Goal: Task Accomplishment & Management: Complete application form

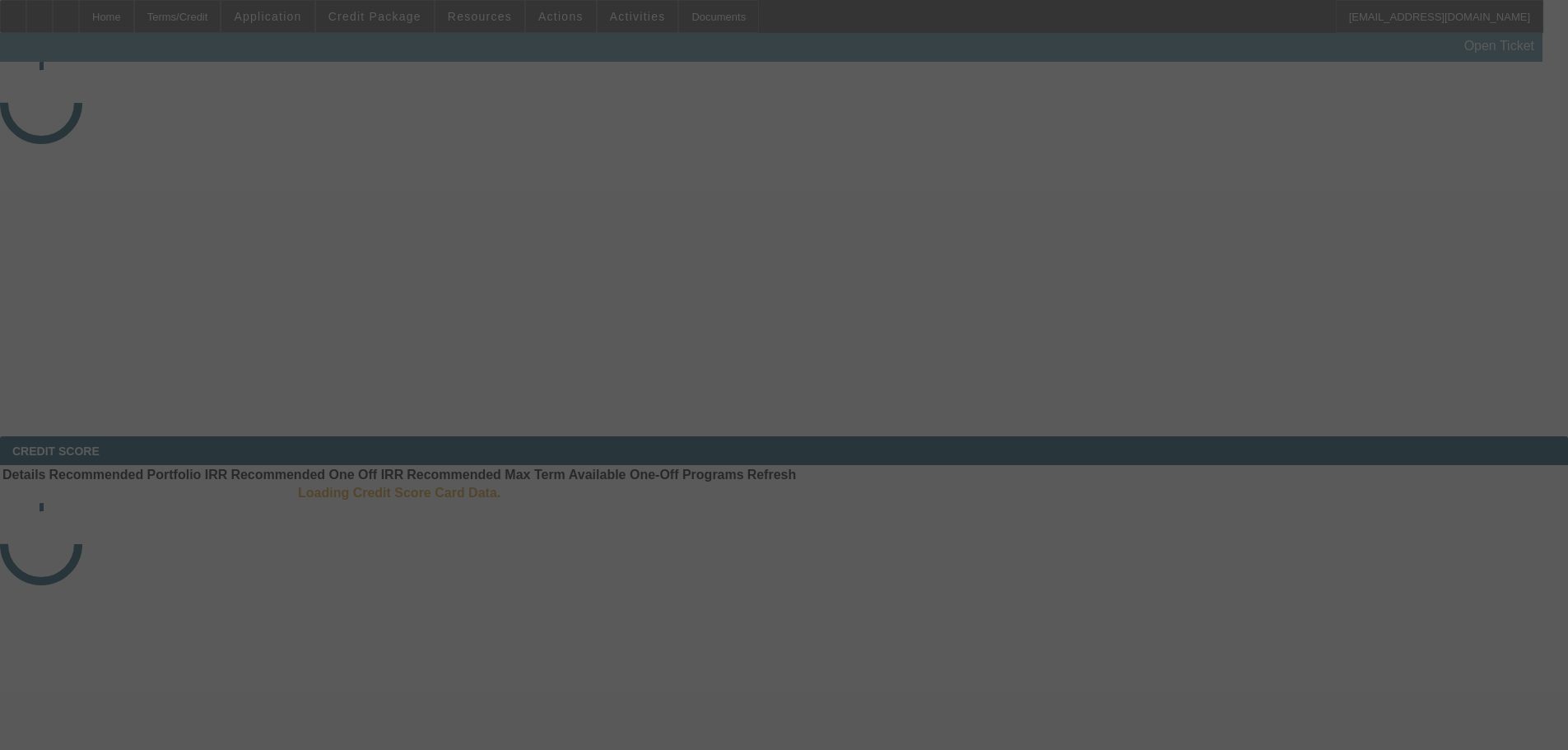
select select "3"
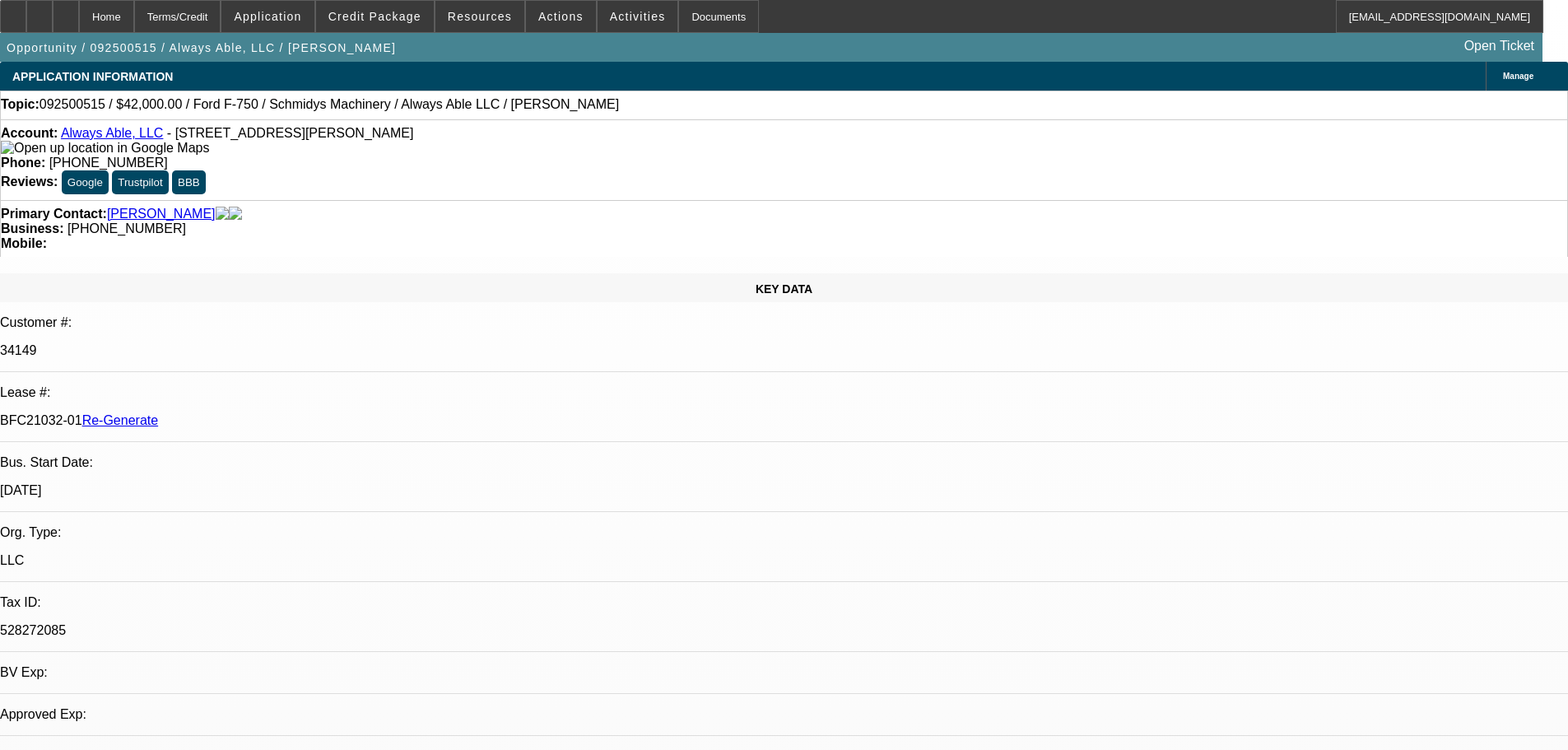
select select "0"
select select "6"
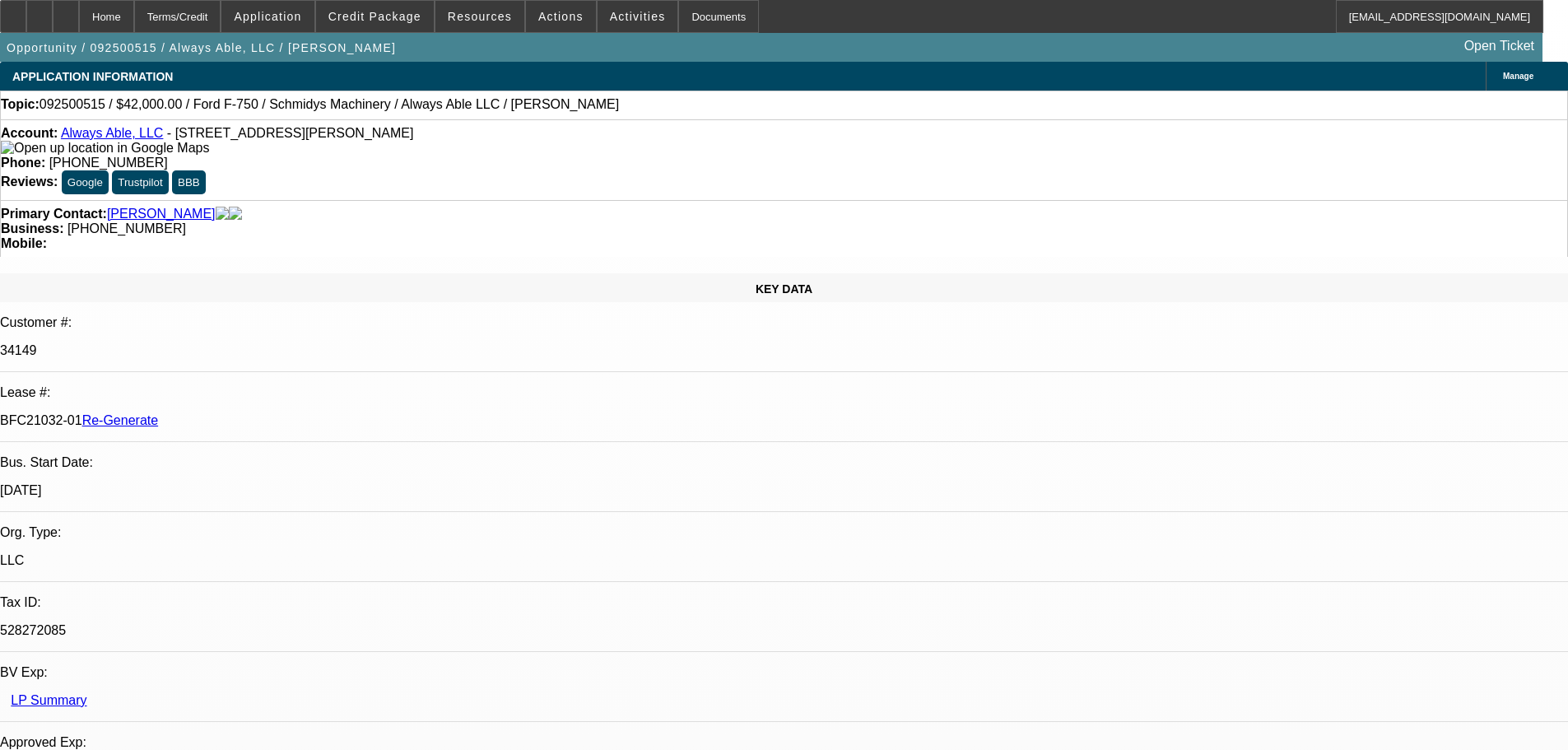
click at [615, 15] on span "Activities" at bounding box center [638, 17] width 56 height 13
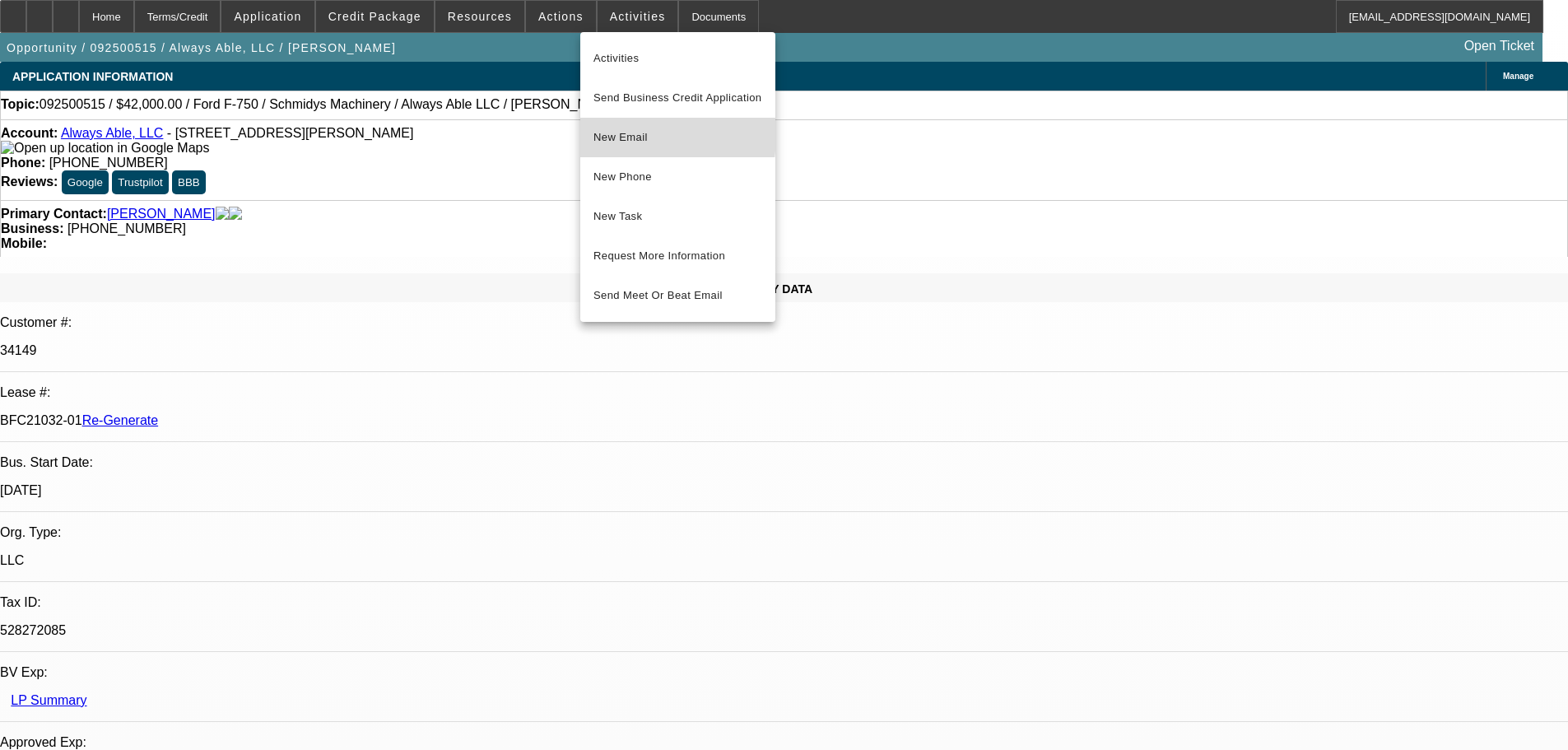
click at [616, 135] on span "New Email" at bounding box center [677, 138] width 169 height 20
